Goal: Find specific page/section: Find specific page/section

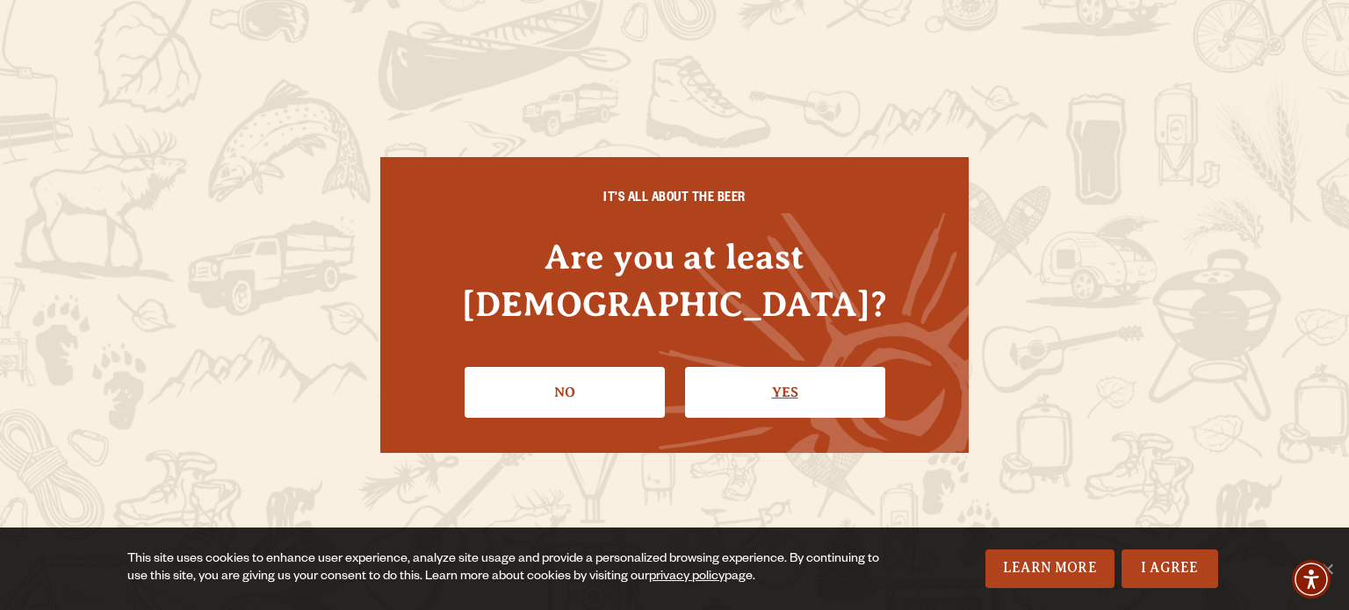
click at [713, 367] on link "Yes" at bounding box center [785, 392] width 200 height 51
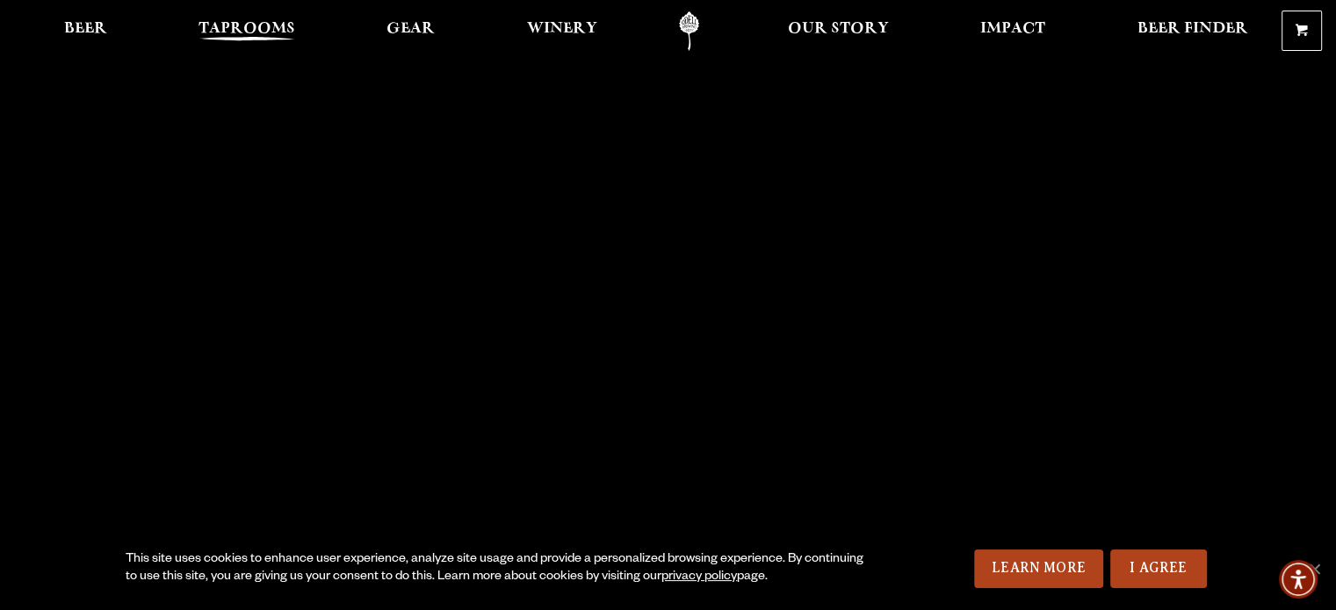
click at [220, 22] on span "Taprooms" at bounding box center [246, 29] width 97 height 14
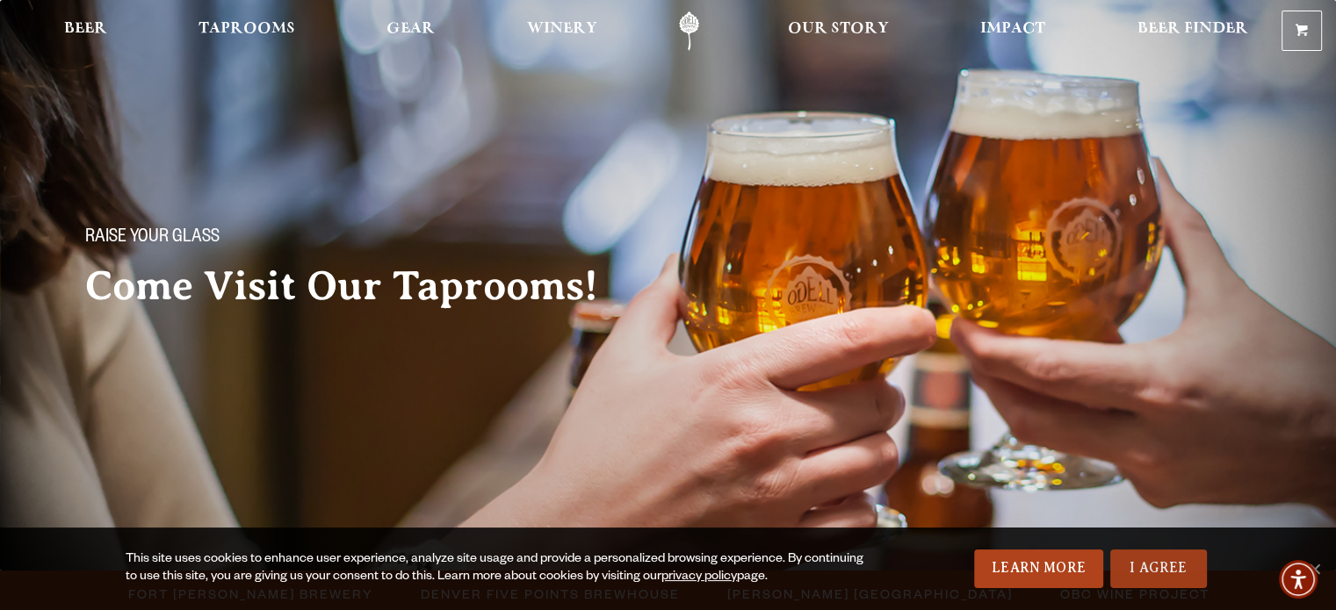
click at [1170, 574] on link "I Agree" at bounding box center [1158, 569] width 97 height 39
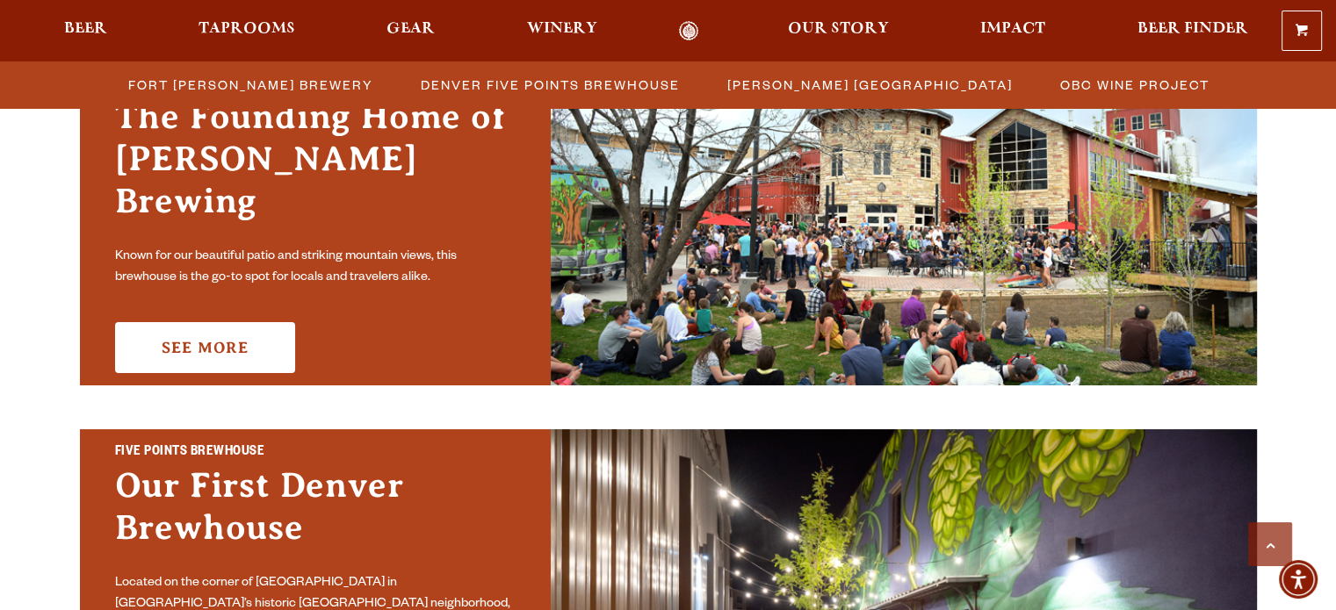
scroll to position [530, 0]
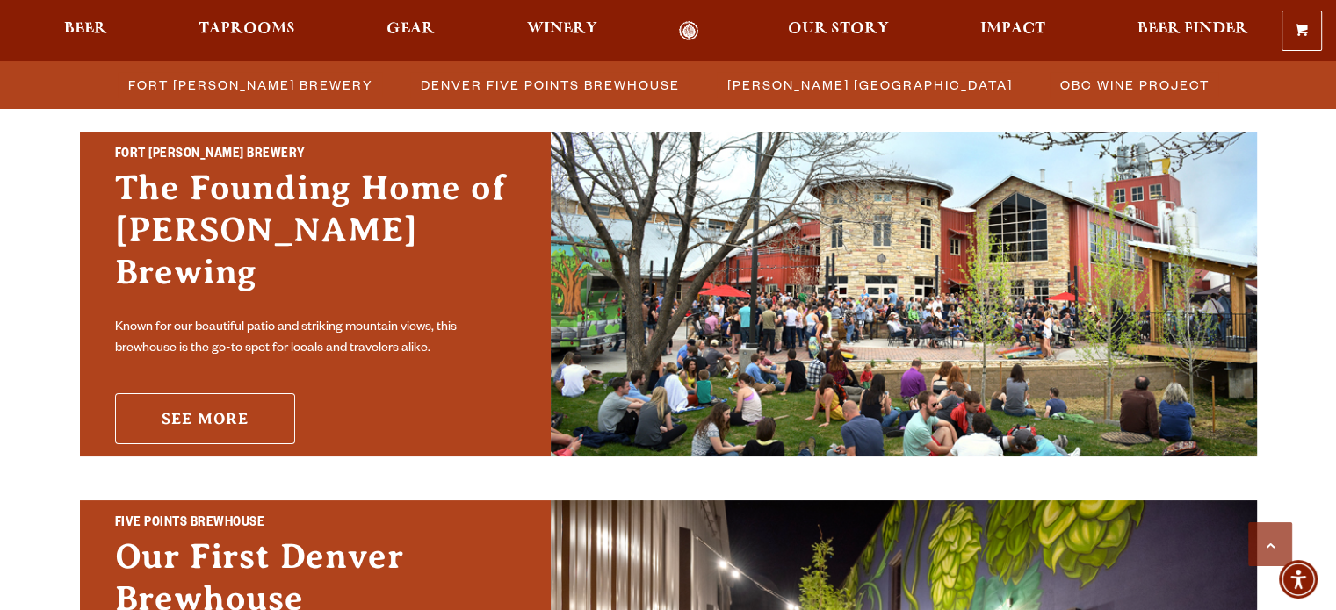
click at [169, 393] on link "See More" at bounding box center [205, 418] width 180 height 51
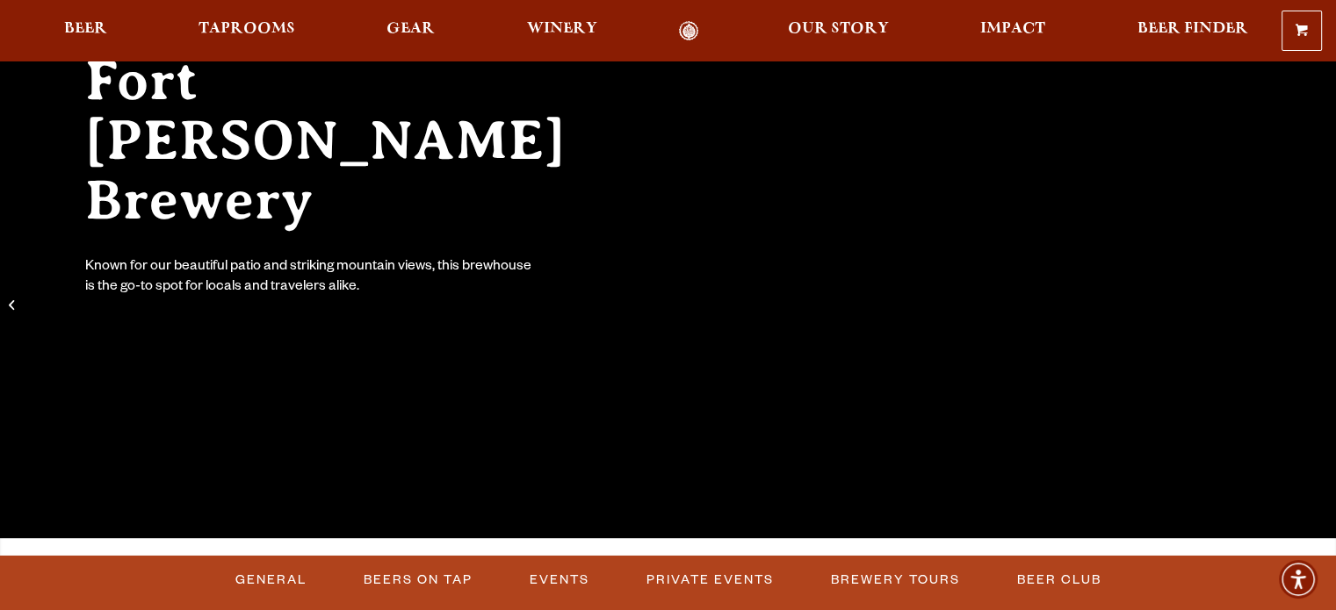
scroll to position [453, 0]
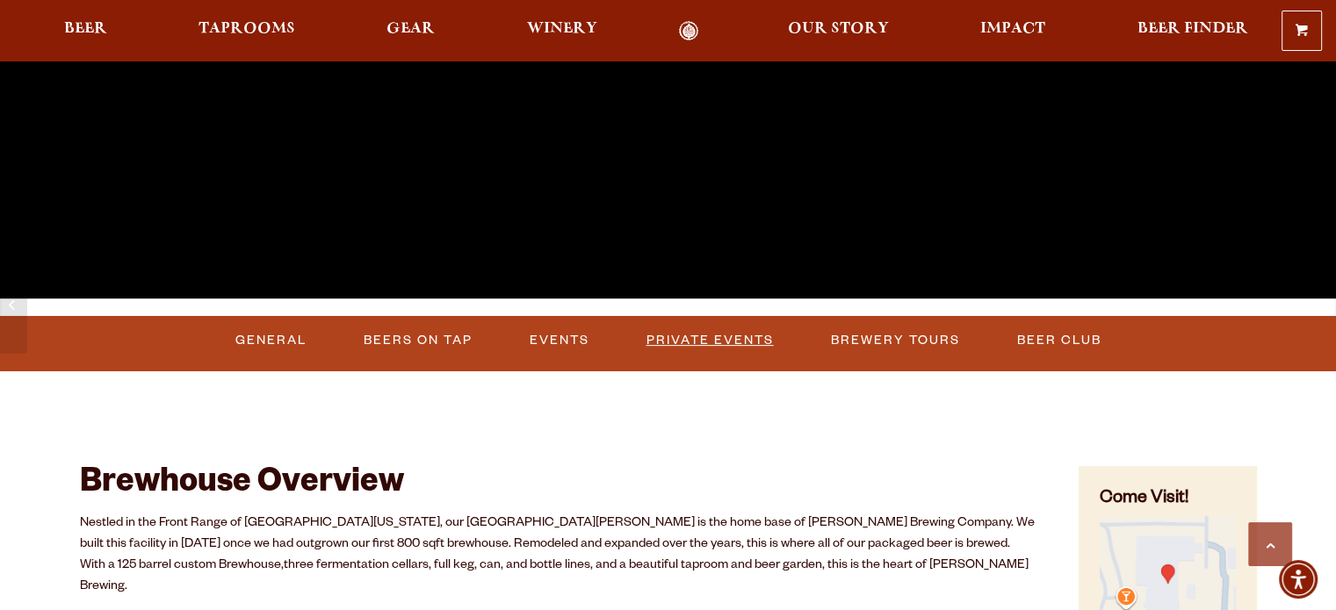
click at [696, 340] on link "Private Events" at bounding box center [709, 341] width 141 height 40
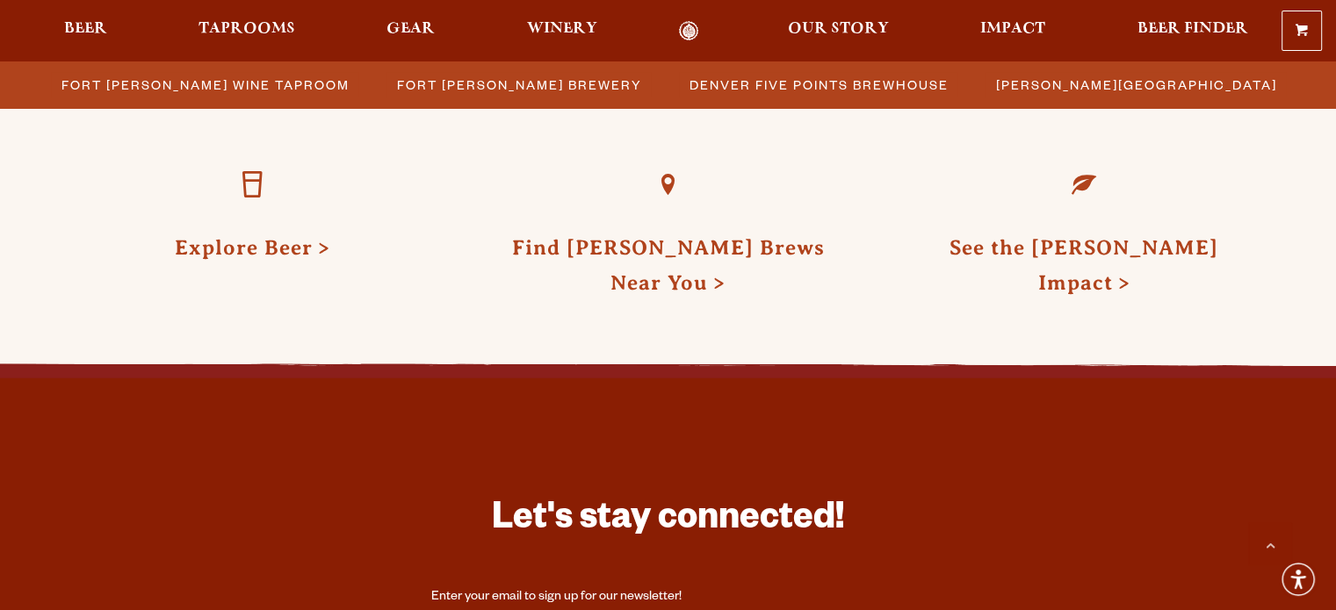
scroll to position [4801, 0]
